Goal: Information Seeking & Learning: Learn about a topic

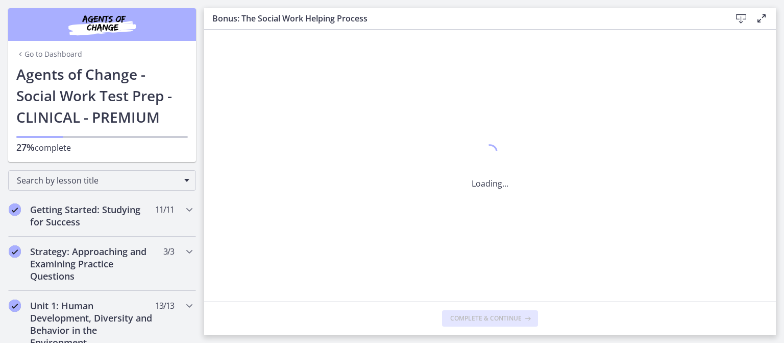
scroll to position [1022, 0]
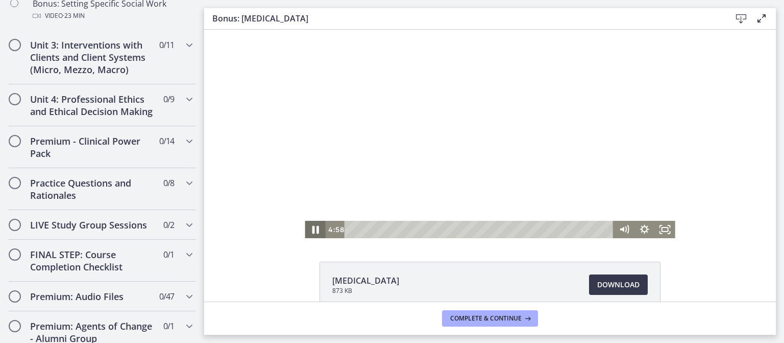
click at [303, 234] on icon "Pause" at bounding box center [315, 229] width 25 height 21
click at [304, 234] on icon "Play Video" at bounding box center [316, 229] width 25 height 21
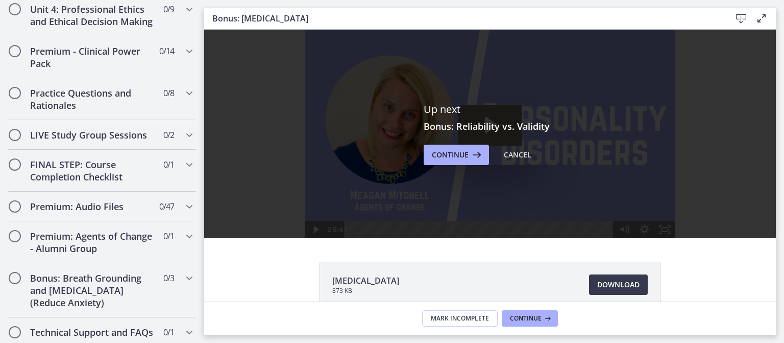
scroll to position [1112, 0]
